Goal: Communication & Community: Answer question/provide support

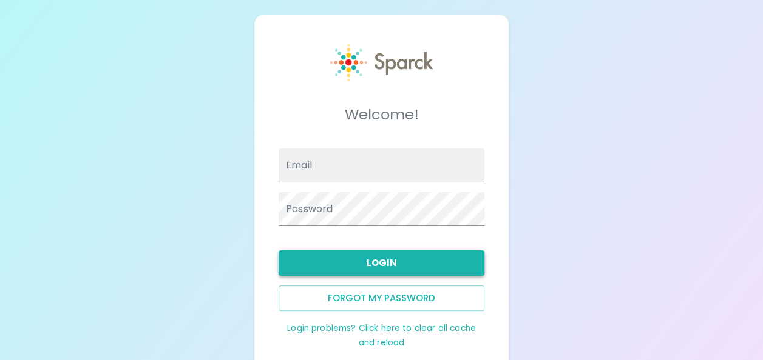
type input "[EMAIL_ADDRESS][DOMAIN_NAME]"
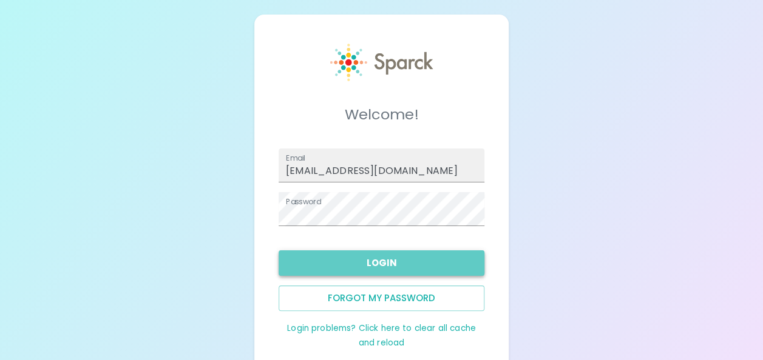
click at [370, 255] on button "Login" at bounding box center [381, 263] width 206 height 25
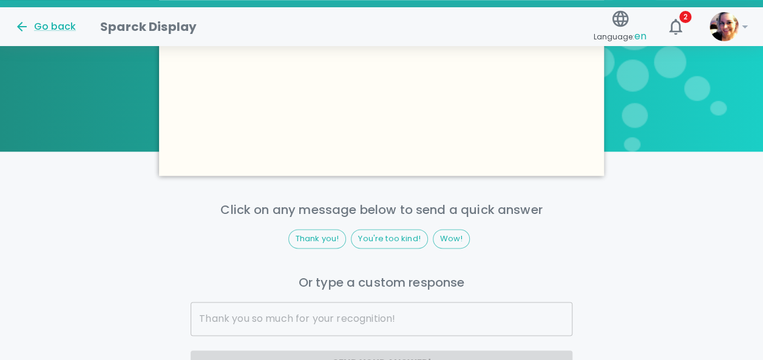
scroll to position [657, 0]
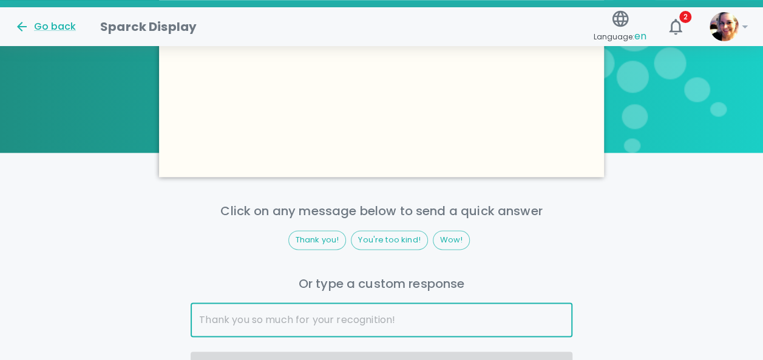
click at [283, 303] on input "text" at bounding box center [381, 320] width 382 height 34
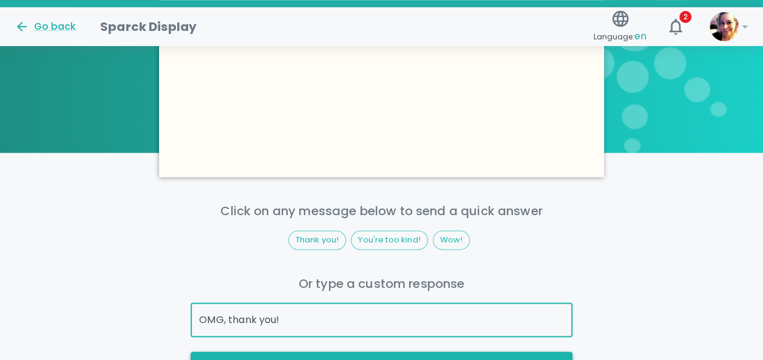
type input "OMG, thank you!"
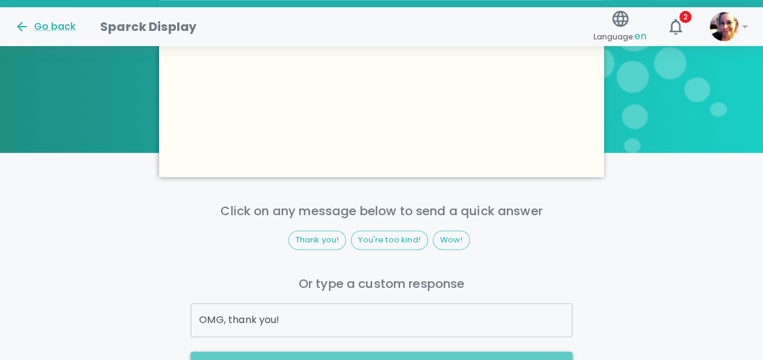
click at [360, 352] on button "Send your answer!" at bounding box center [381, 364] width 382 height 25
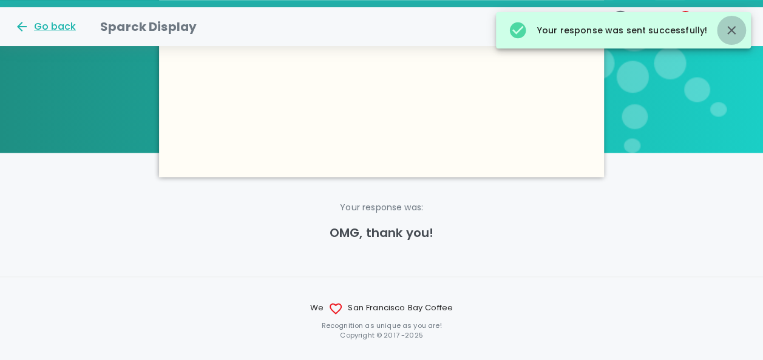
click at [730, 30] on icon "button" at bounding box center [731, 30] width 8 height 8
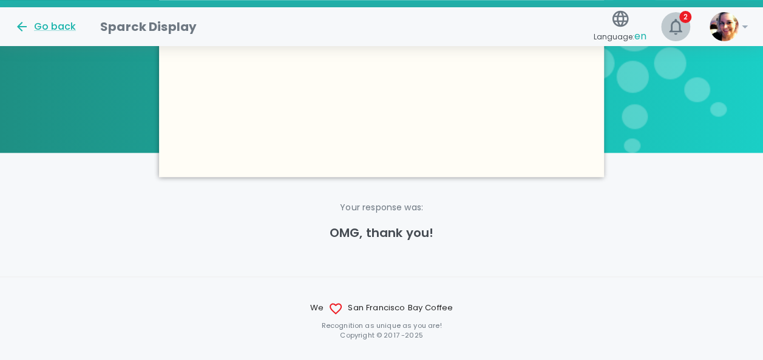
click at [677, 29] on icon "button" at bounding box center [674, 26] width 19 height 19
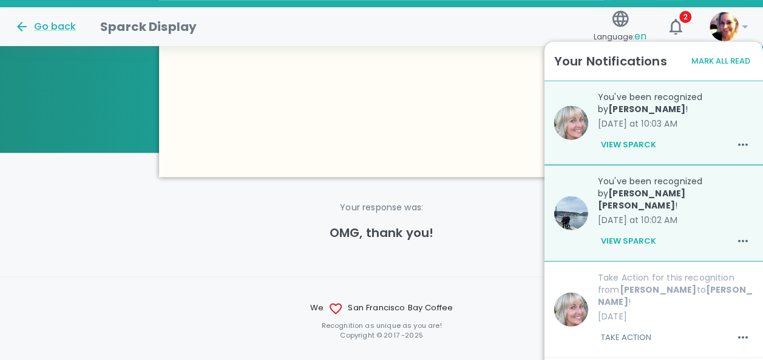
click at [616, 144] on button "View Sparck" at bounding box center [628, 144] width 61 height 21
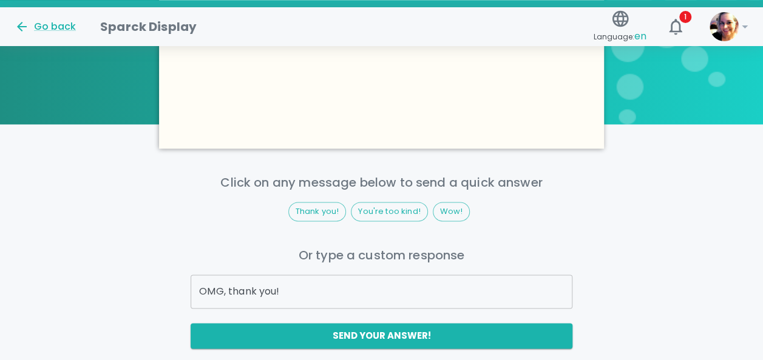
scroll to position [709, 0]
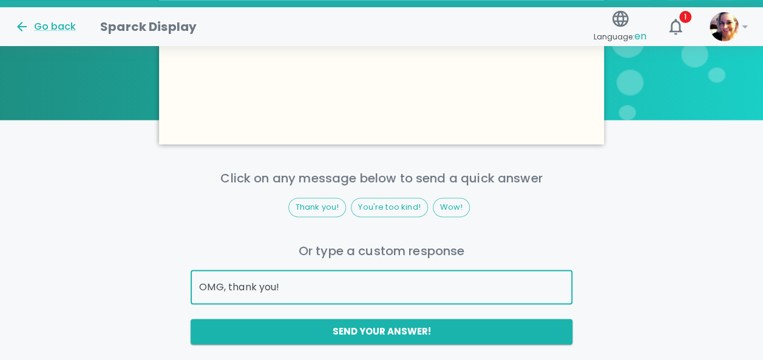
drag, startPoint x: 302, startPoint y: 289, endPoint x: -2, endPoint y: 267, distance: 305.4
click at [383, 293] on input "Best workplace and team ever!" at bounding box center [381, 288] width 382 height 34
click at [385, 297] on input "Best workplace and team ever!" at bounding box center [381, 288] width 382 height 34
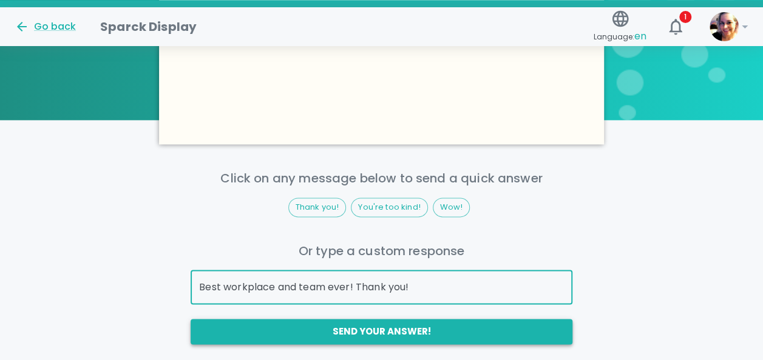
type input "Best workplace and team ever! Thank you!"
click at [421, 331] on button "Send your answer!" at bounding box center [381, 331] width 382 height 25
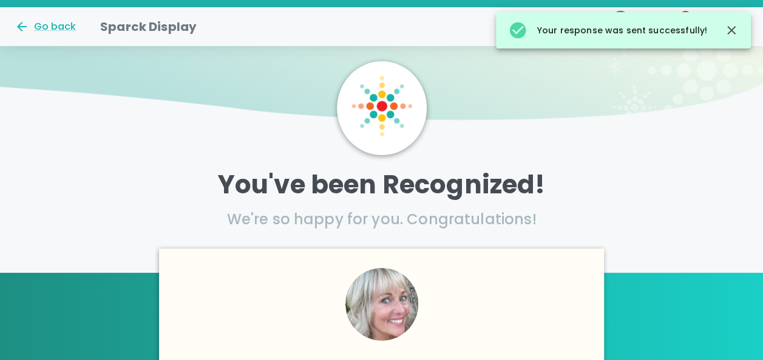
scroll to position [0, 0]
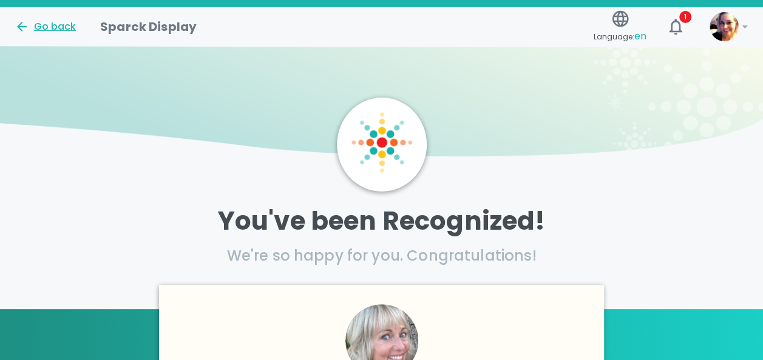
click at [61, 22] on div "Go back" at bounding box center [45, 26] width 61 height 15
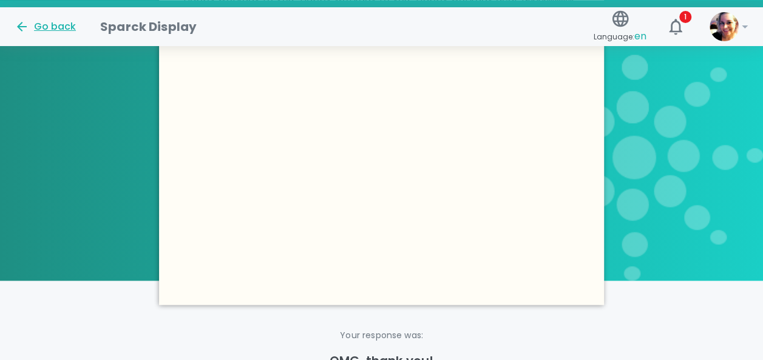
scroll to position [657, 0]
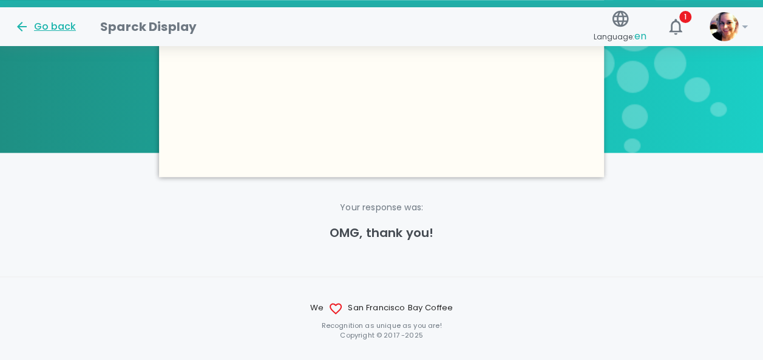
click at [61, 22] on div "Go back" at bounding box center [45, 26] width 61 height 15
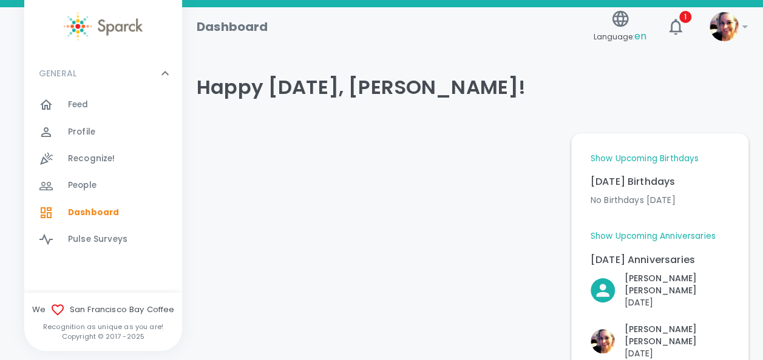
click at [78, 106] on span "Feed" at bounding box center [78, 105] width 21 height 12
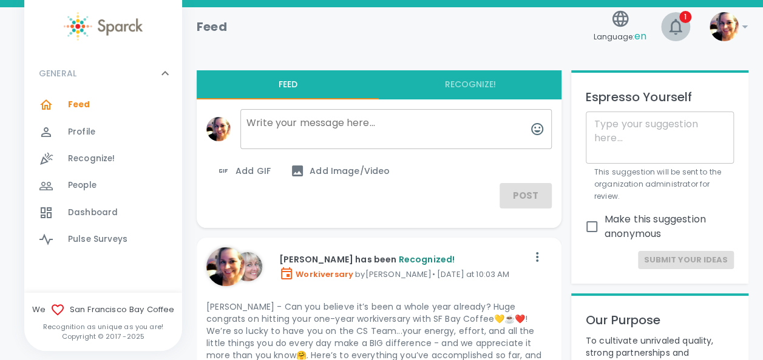
click at [685, 21] on span "1" at bounding box center [685, 17] width 12 height 12
